Goal: Find specific page/section: Find specific page/section

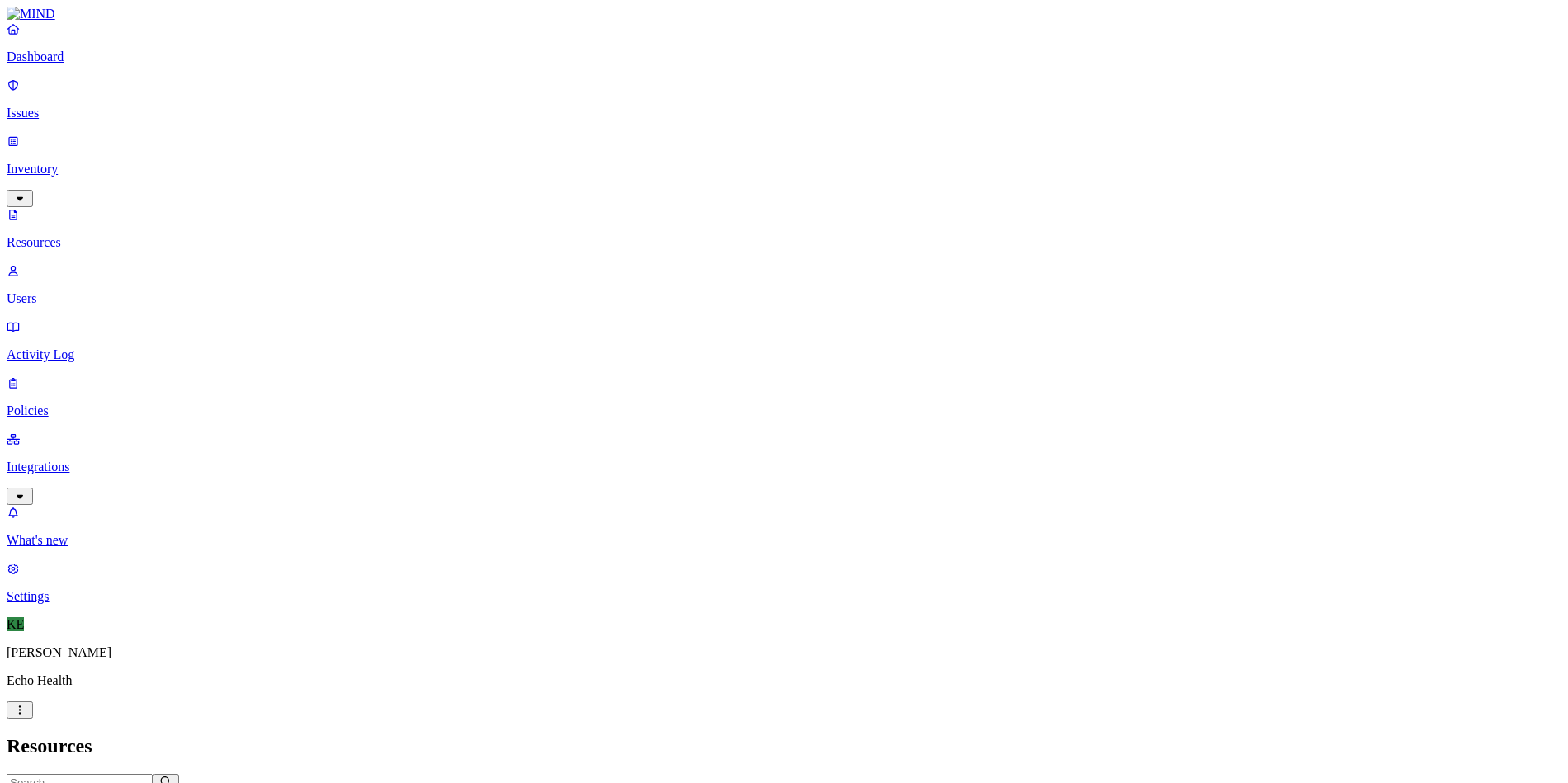
click at [74, 64] on p "Dashboard" at bounding box center [784, 56] width 1554 height 15
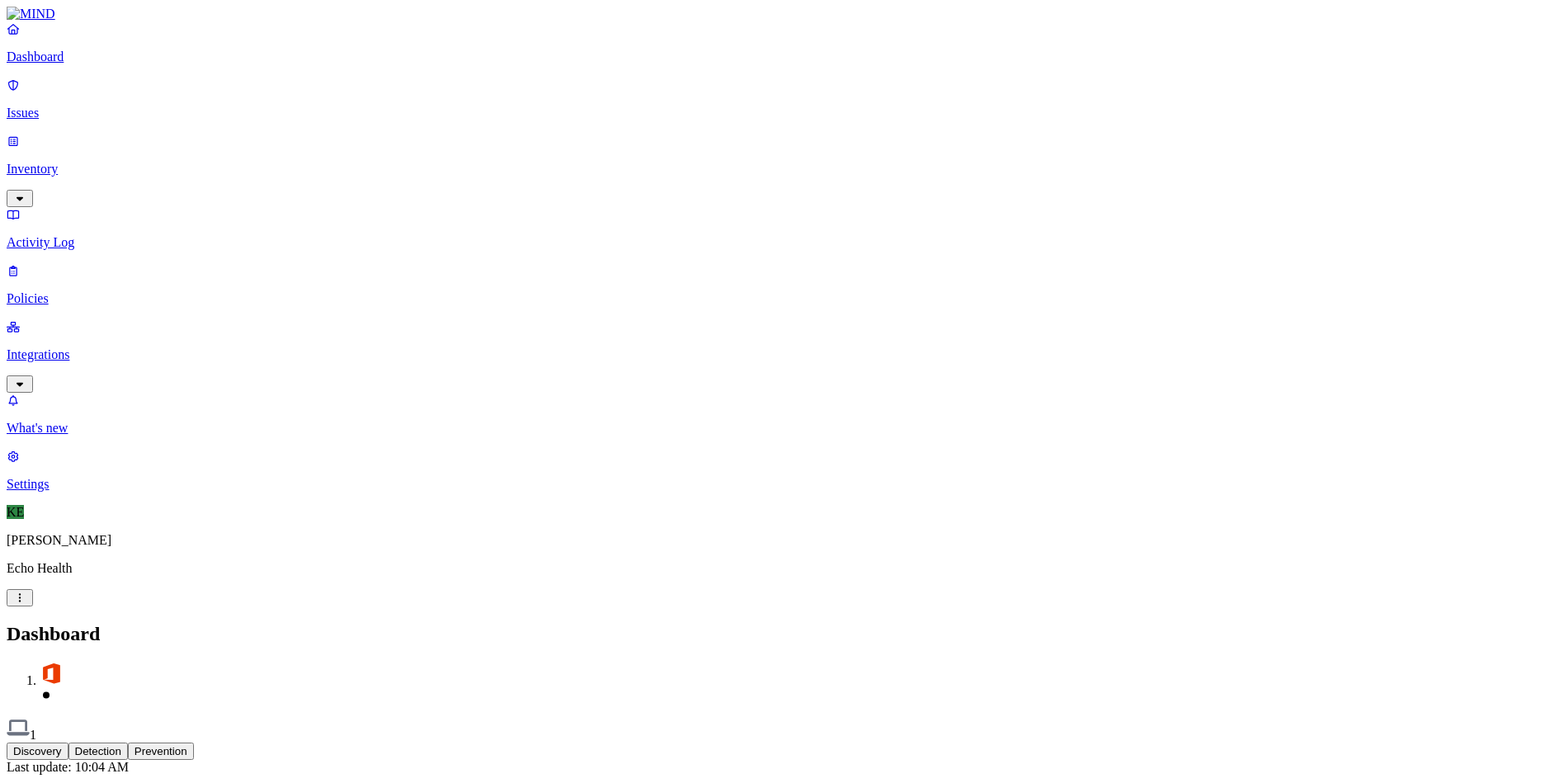
click at [102, 162] on p "Inventory" at bounding box center [784, 169] width 1554 height 15
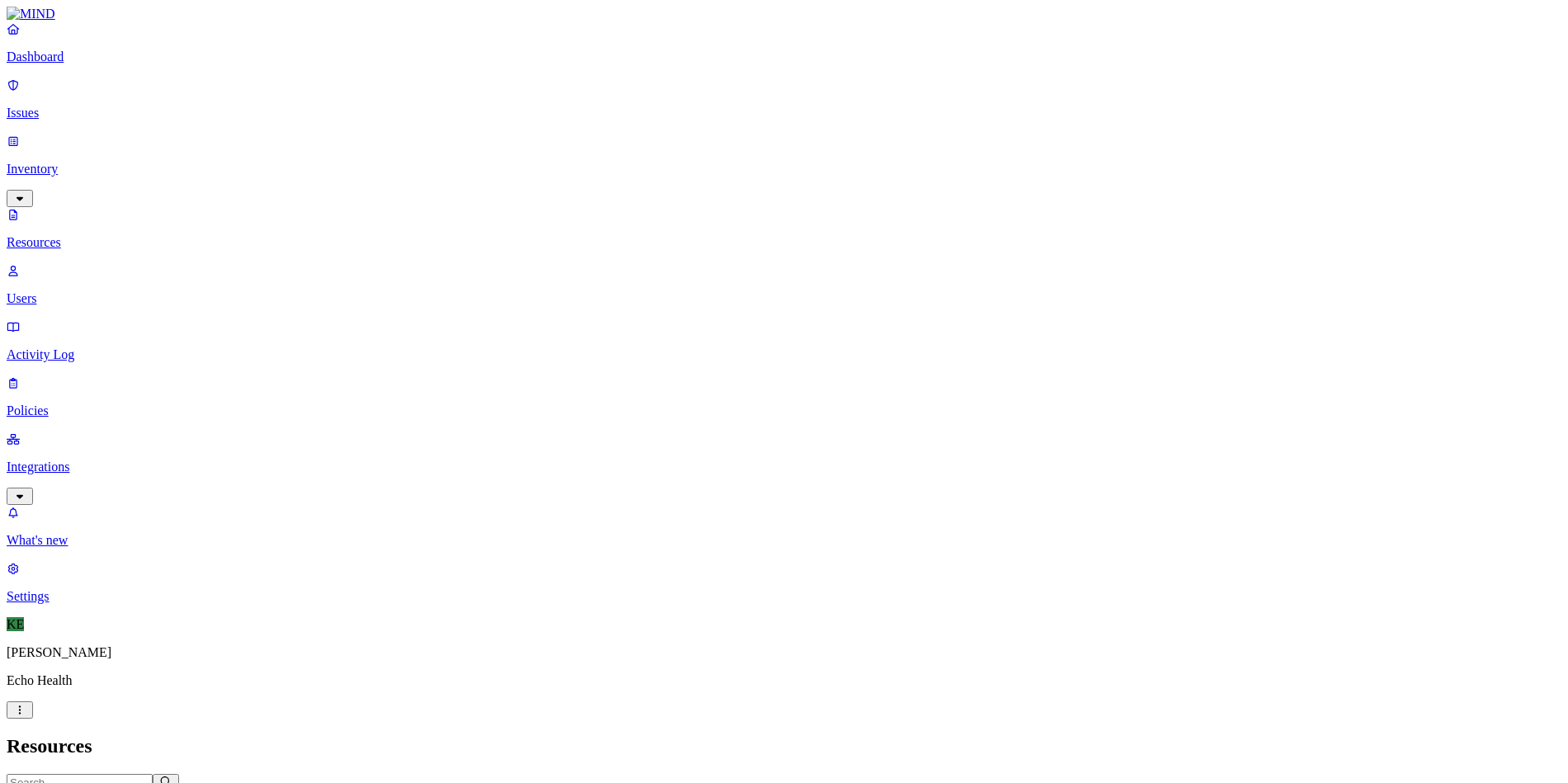
click at [86, 235] on p "Resources" at bounding box center [784, 242] width 1554 height 15
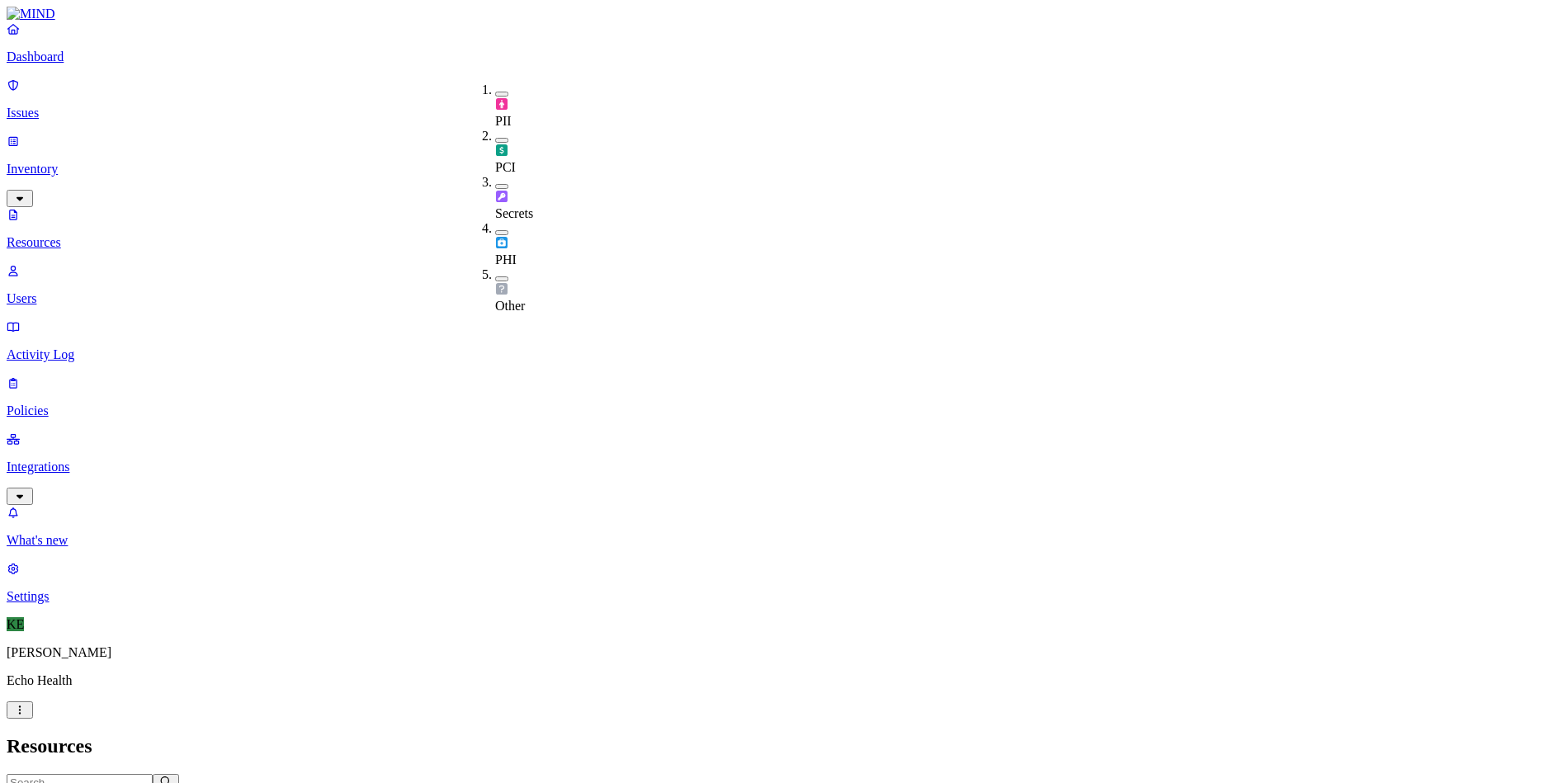
click at [495, 222] on div "PHI" at bounding box center [495, 245] width 0 height 46
click at [509, 735] on h2 "Resources" at bounding box center [784, 746] width 1554 height 22
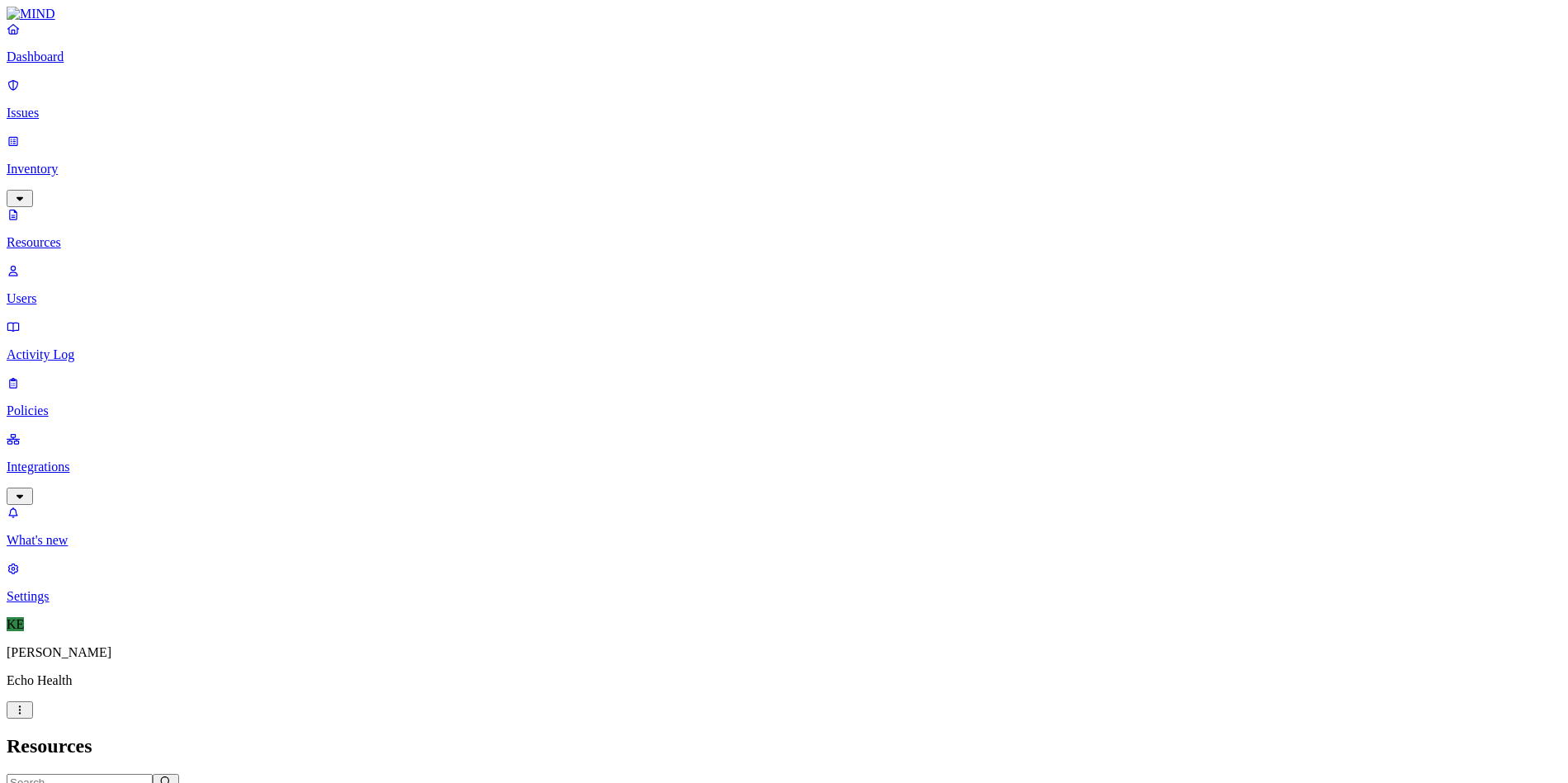
click at [74, 64] on p "Dashboard" at bounding box center [784, 56] width 1554 height 15
